Goal: Task Accomplishment & Management: Use online tool/utility

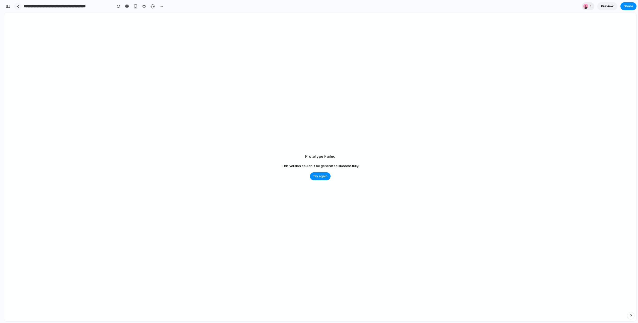
click at [19, 8] on link at bounding box center [18, 7] width 8 height 8
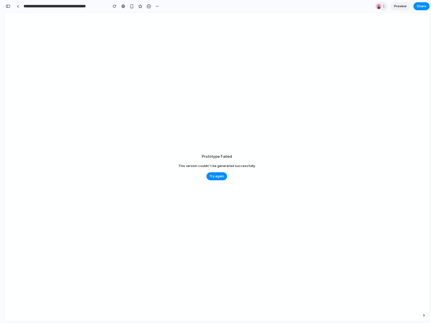
click at [361, 84] on div "Prototype Failed This version couldn't be generated successfully. Try again" at bounding box center [216, 167] width 425 height 309
click at [399, 126] on div "Prototype Failed This version couldn't be generated successfully. Try again" at bounding box center [216, 167] width 425 height 309
click at [381, 160] on div "Prototype Failed This version couldn't be generated successfully. Try again" at bounding box center [216, 167] width 425 height 309
click at [377, 78] on div "Prototype Failed This version couldn't be generated successfully. Try again" at bounding box center [216, 167] width 425 height 309
